Goal: Information Seeking & Learning: Learn about a topic

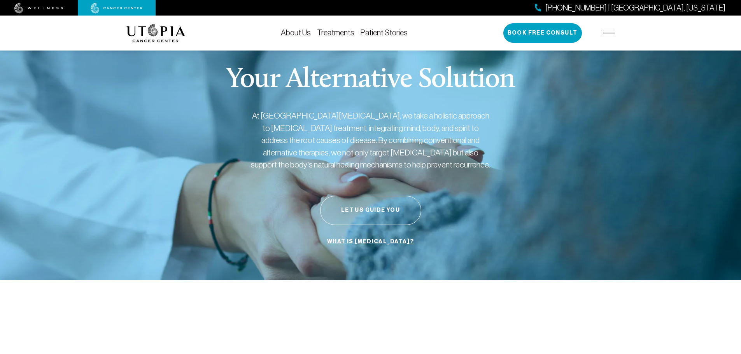
click at [609, 34] on img at bounding box center [609, 33] width 12 height 6
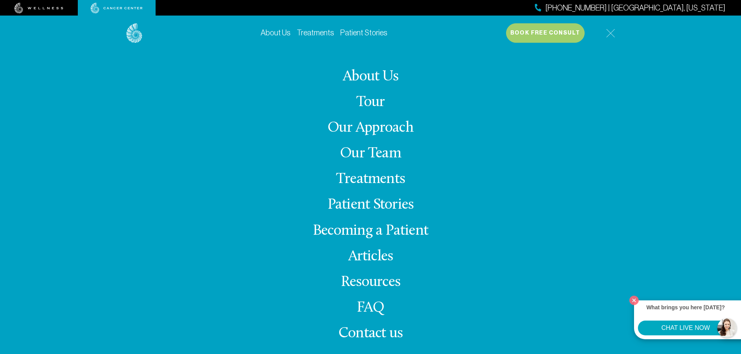
click at [370, 173] on link "Treatments" at bounding box center [370, 179] width 69 height 15
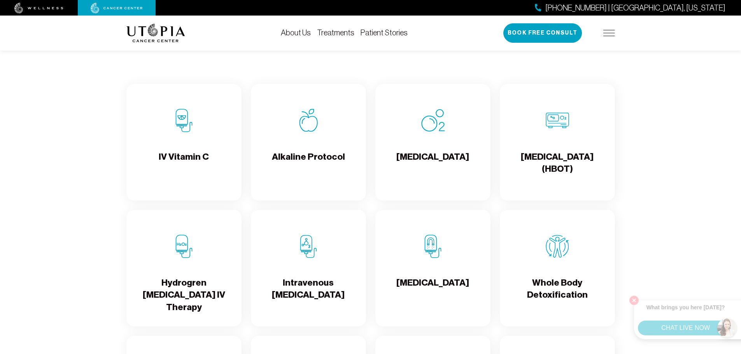
scroll to position [856, 0]
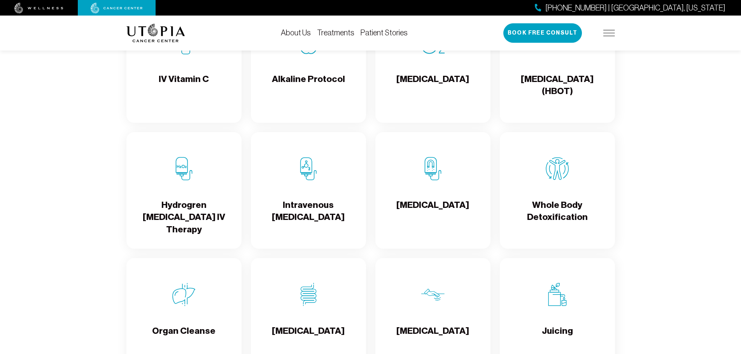
click at [549, 98] on h4 "[MEDICAL_DATA] (HBOT)" at bounding box center [557, 85] width 103 height 25
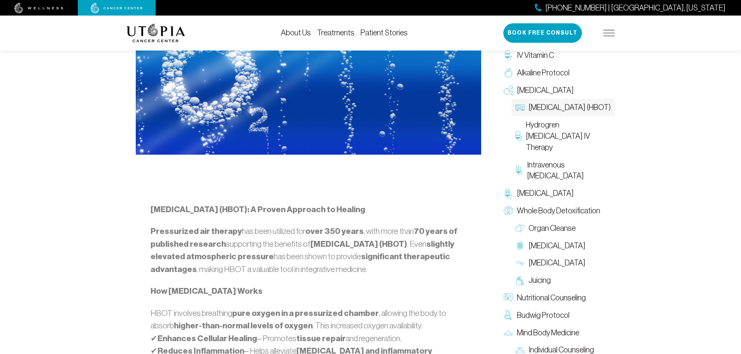
scroll to position [337, 0]
